Goal: Information Seeking & Learning: Learn about a topic

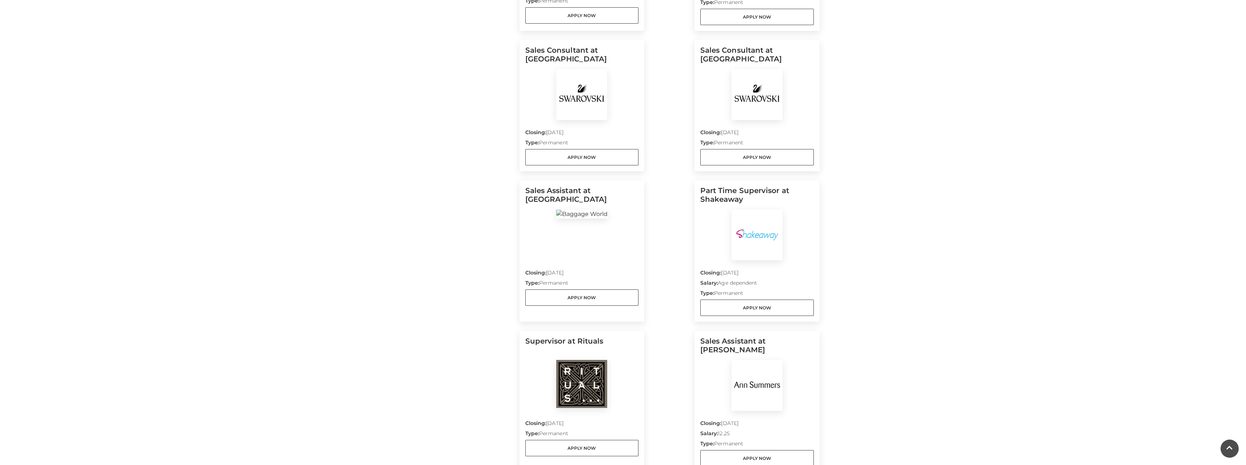
scroll to position [327, 0]
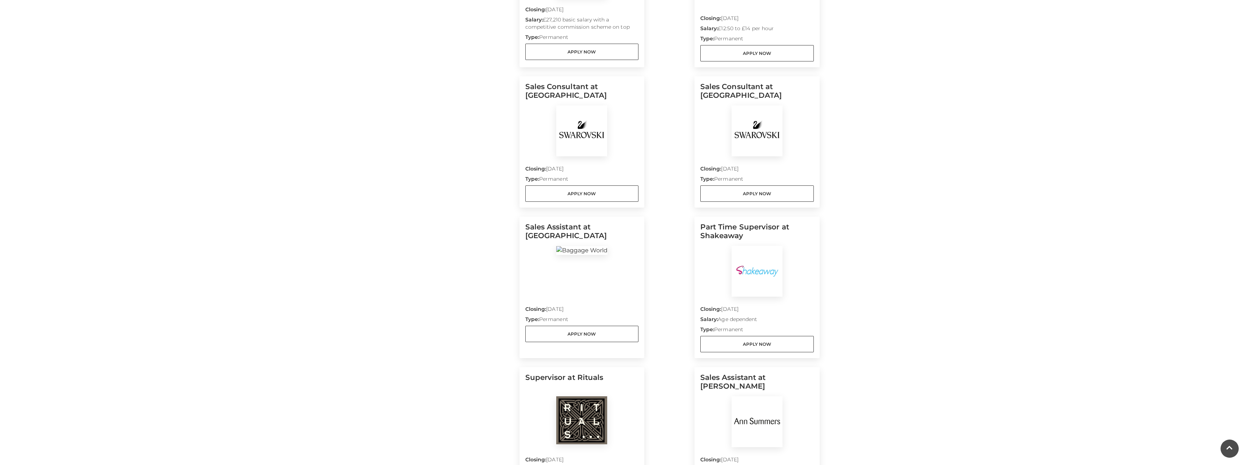
click at [584, 161] on div "Closing: [DATE] Type: Permanent Apply Now" at bounding box center [581, 178] width 113 height 45
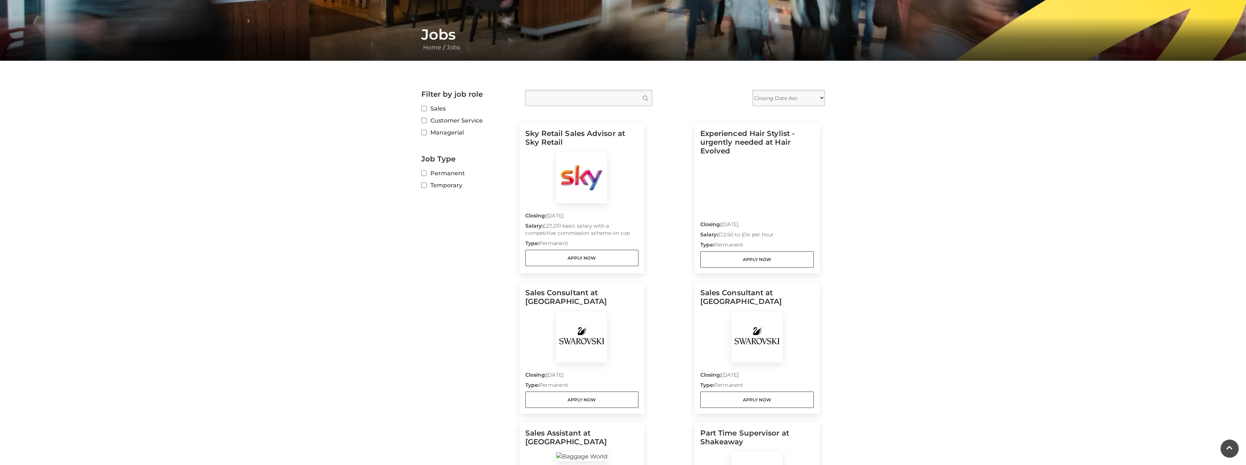
scroll to position [109, 0]
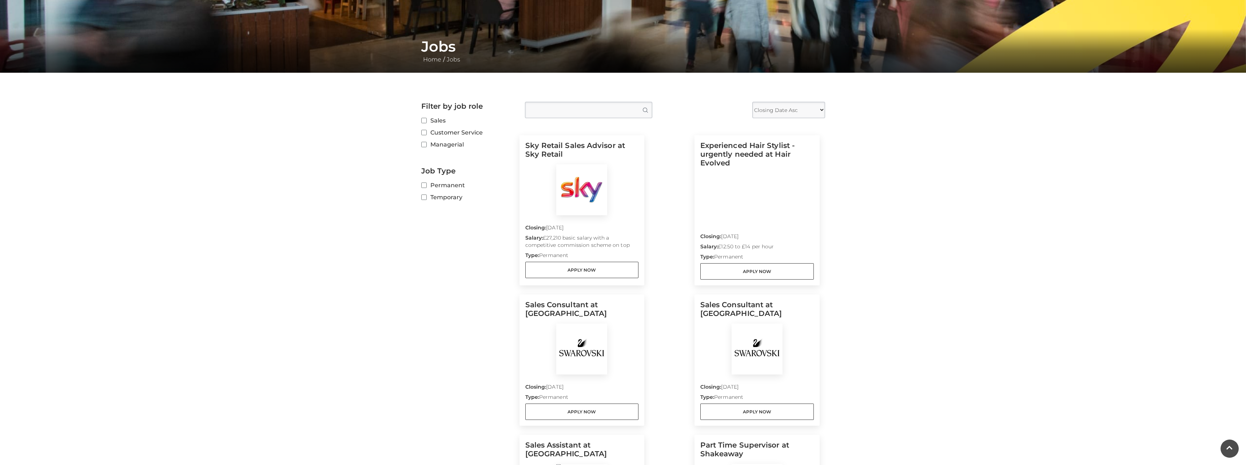
click at [228, 154] on main "Jobs Home / Jobs Filter by job role Sales Customer Service Managerial Job Type …" at bounding box center [623, 317] width 1246 height 852
click at [426, 124] on label "Sales" at bounding box center [467, 120] width 93 height 9
click at [426, 123] on input "Sales" at bounding box center [423, 121] width 5 height 5
click at [426, 124] on label "Sales" at bounding box center [467, 120] width 93 height 9
click at [426, 123] on input "Sales" at bounding box center [423, 121] width 5 height 5
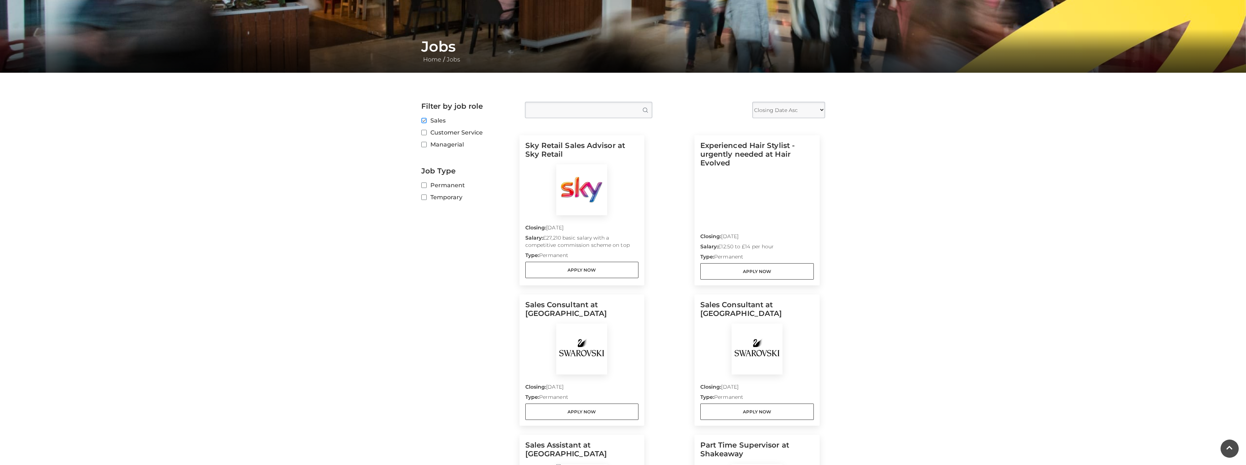
checkbox input "false"
click at [425, 132] on input "Customer Service" at bounding box center [423, 133] width 5 height 5
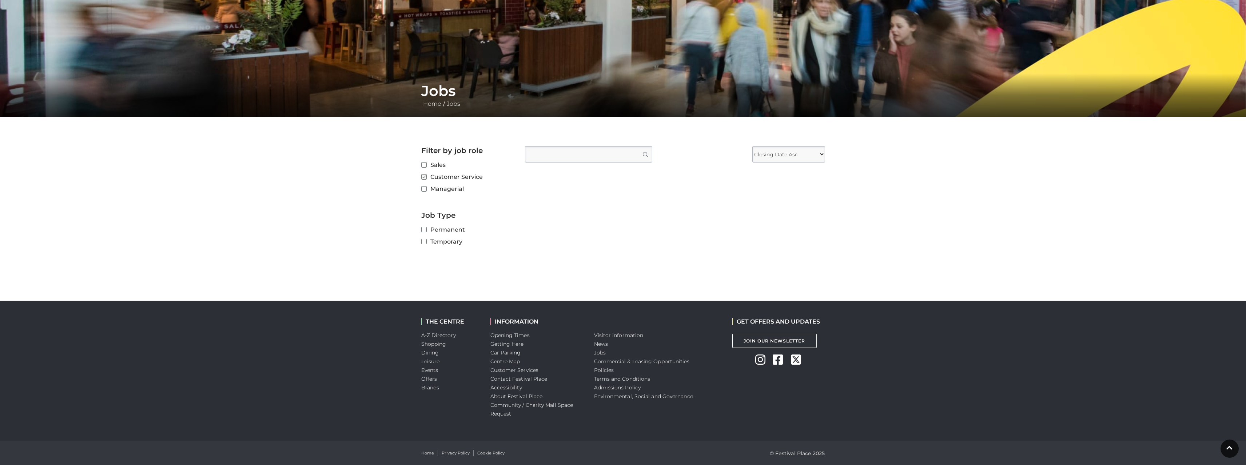
click at [439, 179] on label "Customer Service" at bounding box center [467, 176] width 93 height 9
click at [426, 179] on input "Customer Service" at bounding box center [423, 177] width 5 height 5
checkbox input "false"
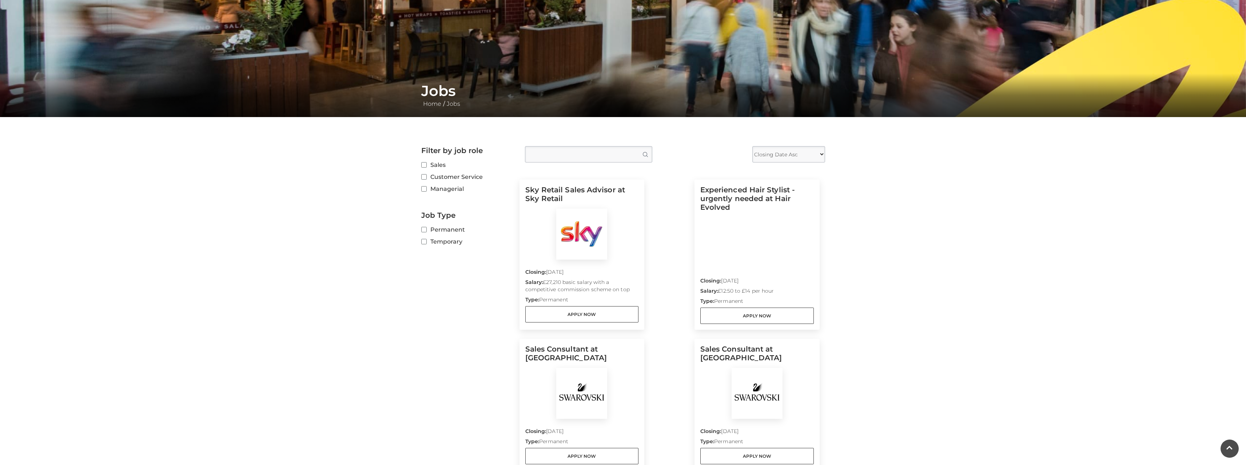
click at [439, 187] on label "Managerial" at bounding box center [467, 188] width 93 height 9
click at [426, 187] on input "Managerial" at bounding box center [423, 189] width 5 height 5
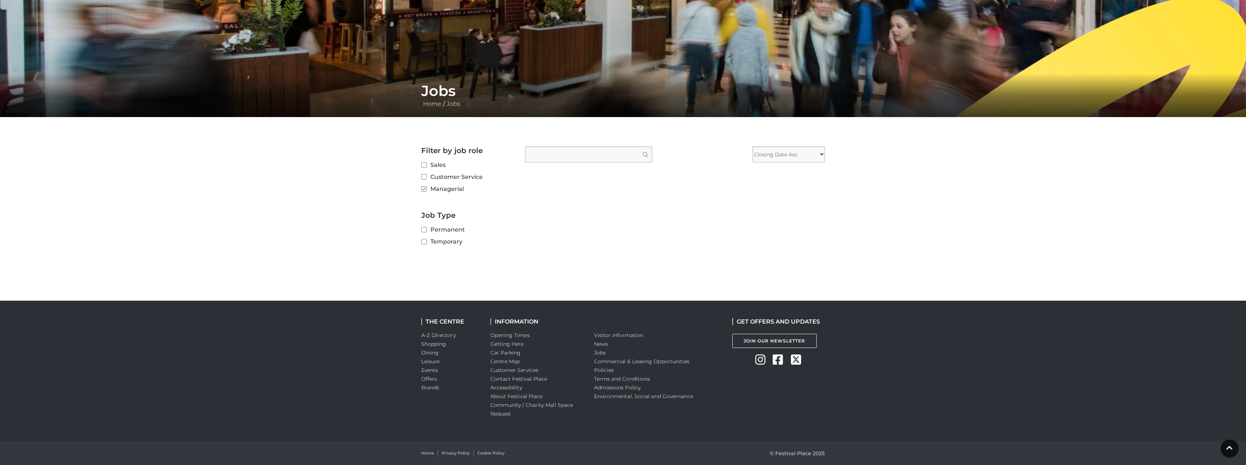
click at [439, 187] on label "Managerial" at bounding box center [467, 188] width 93 height 9
click at [426, 187] on input "Managerial" at bounding box center [423, 189] width 5 height 5
checkbox input "false"
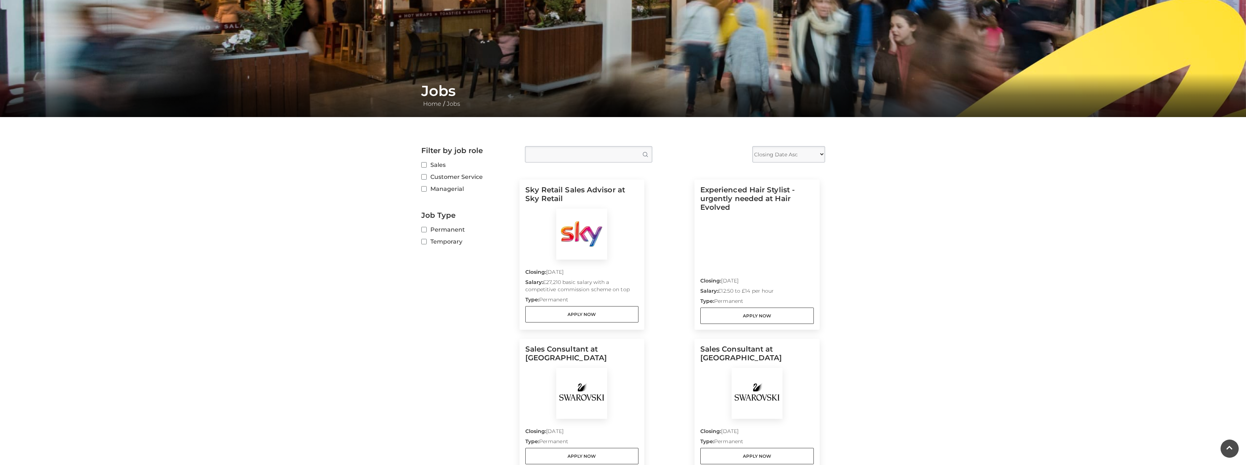
click at [435, 227] on label "Permanent" at bounding box center [467, 229] width 93 height 9
click at [426, 228] on input "Permanent" at bounding box center [423, 230] width 5 height 5
click at [435, 227] on label "Permanent" at bounding box center [467, 229] width 93 height 9
click at [426, 228] on input "Permanent" at bounding box center [423, 230] width 5 height 5
checkbox input "false"
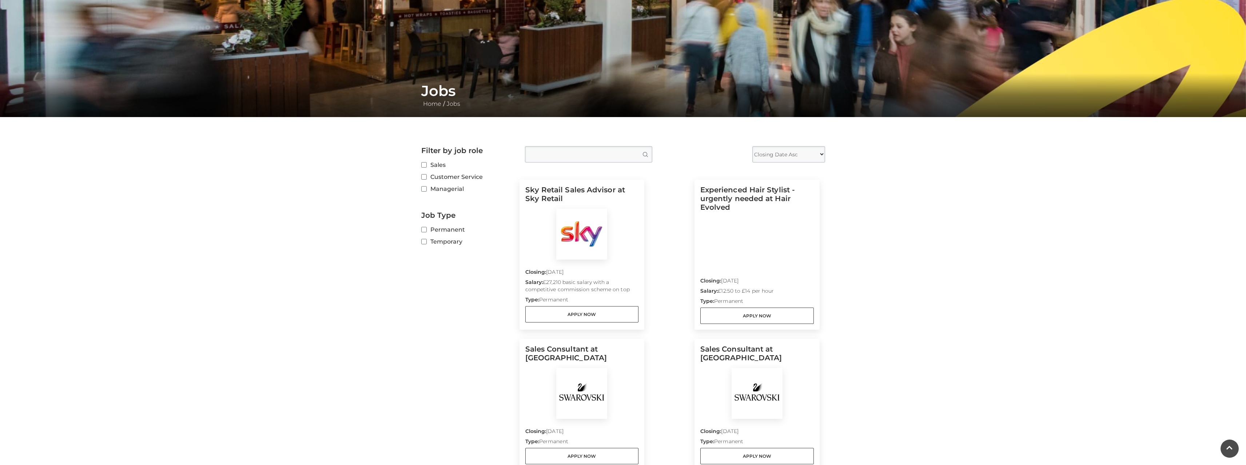
click at [436, 240] on label "Temporary" at bounding box center [467, 241] width 93 height 9
click at [426, 240] on input "Temporary" at bounding box center [423, 242] width 5 height 5
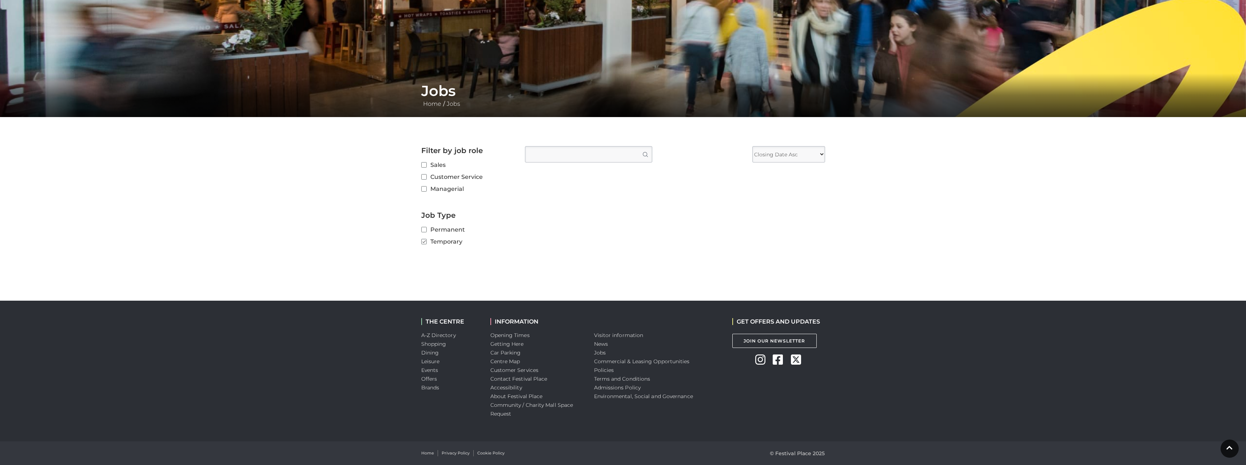
click at [436, 240] on label "Temporary" at bounding box center [467, 241] width 93 height 9
click at [426, 240] on input "Temporary" at bounding box center [423, 242] width 5 height 5
checkbox input "false"
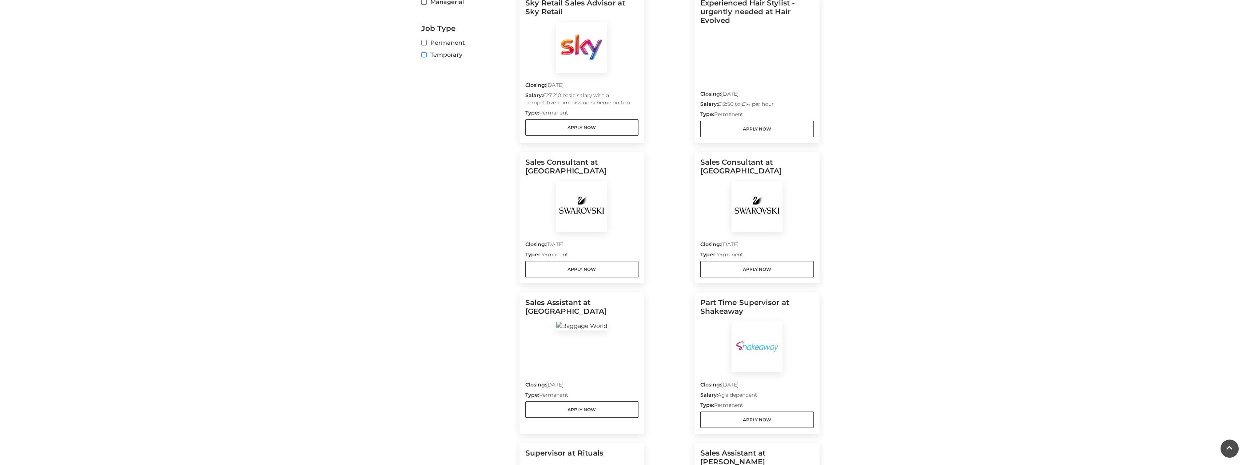
scroll to position [247, 0]
